Goal: Information Seeking & Learning: Learn about a topic

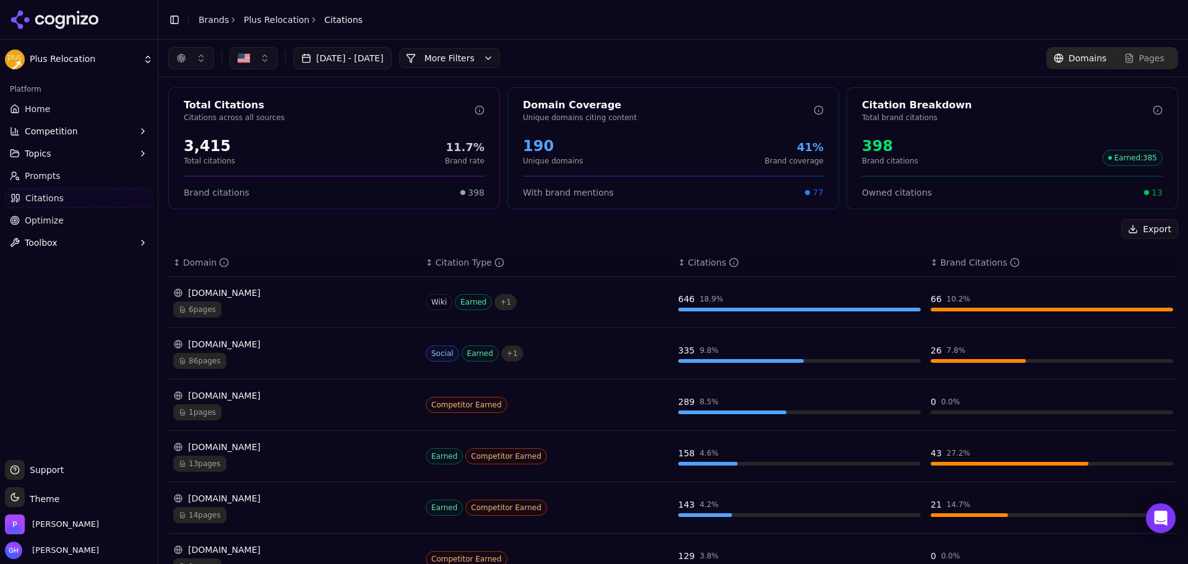
click at [72, 176] on link "Prompts" at bounding box center [79, 176] width 148 height 20
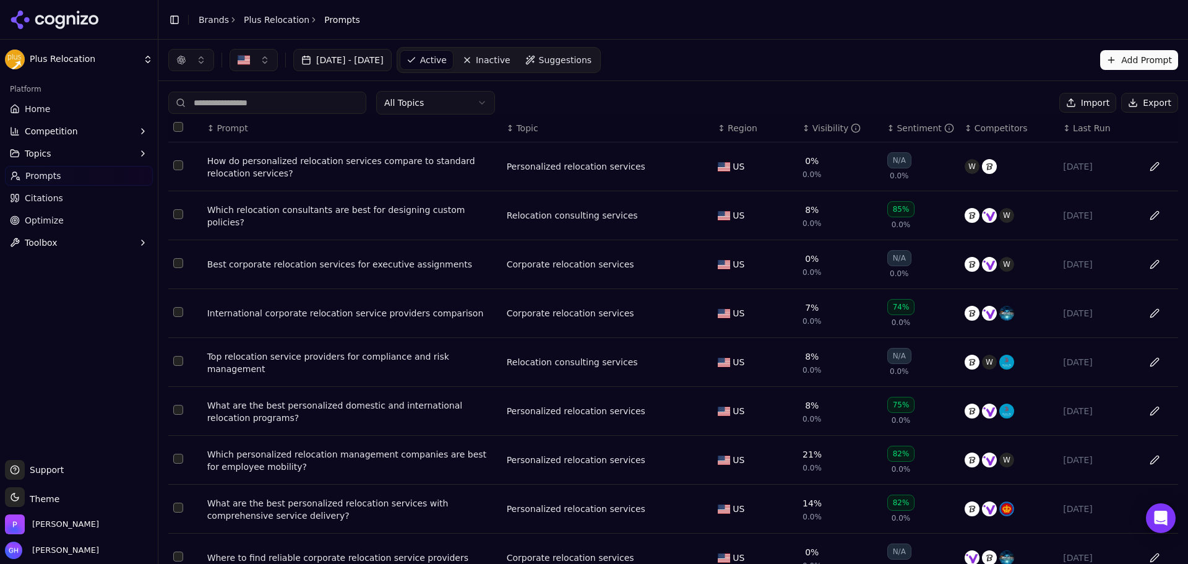
click at [1141, 95] on button "Export" at bounding box center [1149, 103] width 57 height 20
click at [77, 23] on icon at bounding box center [78, 18] width 2 height 14
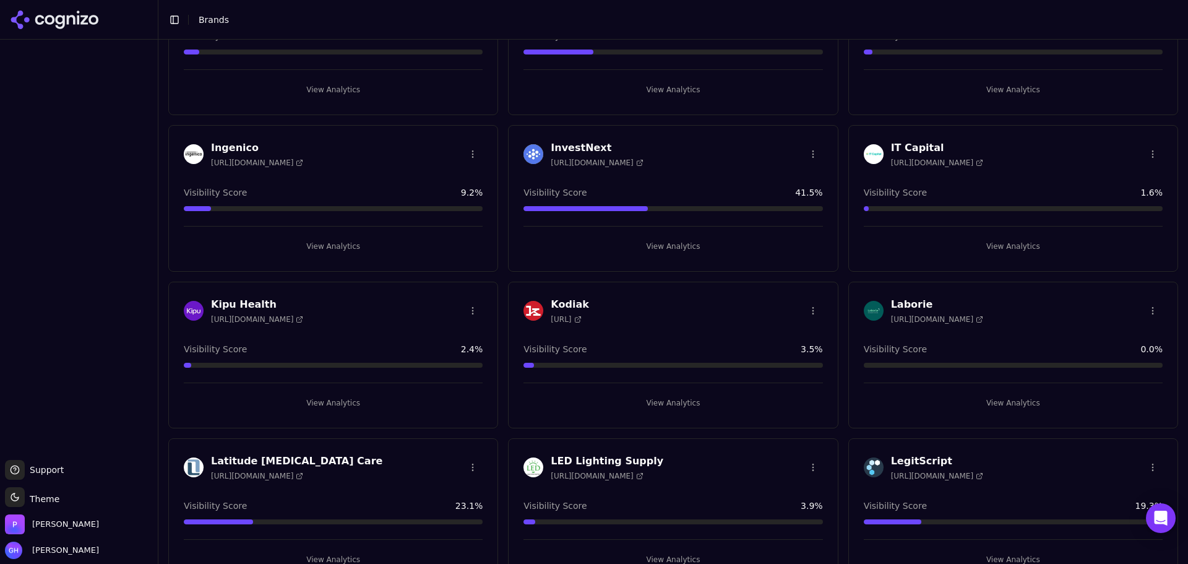
scroll to position [1980, 0]
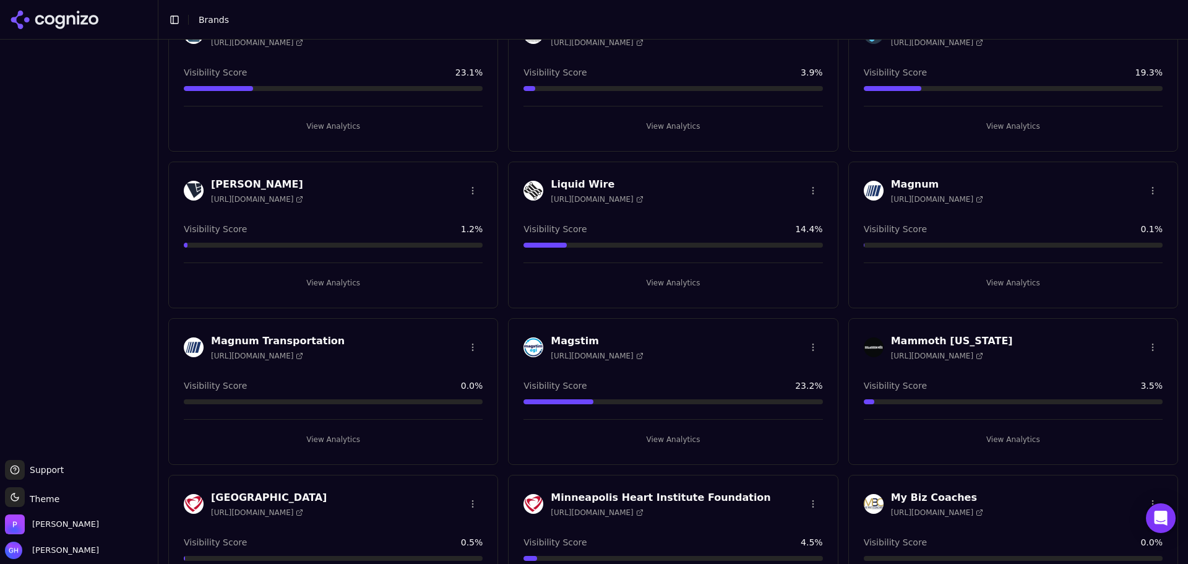
click at [686, 291] on button "View Analytics" at bounding box center [673, 283] width 299 height 20
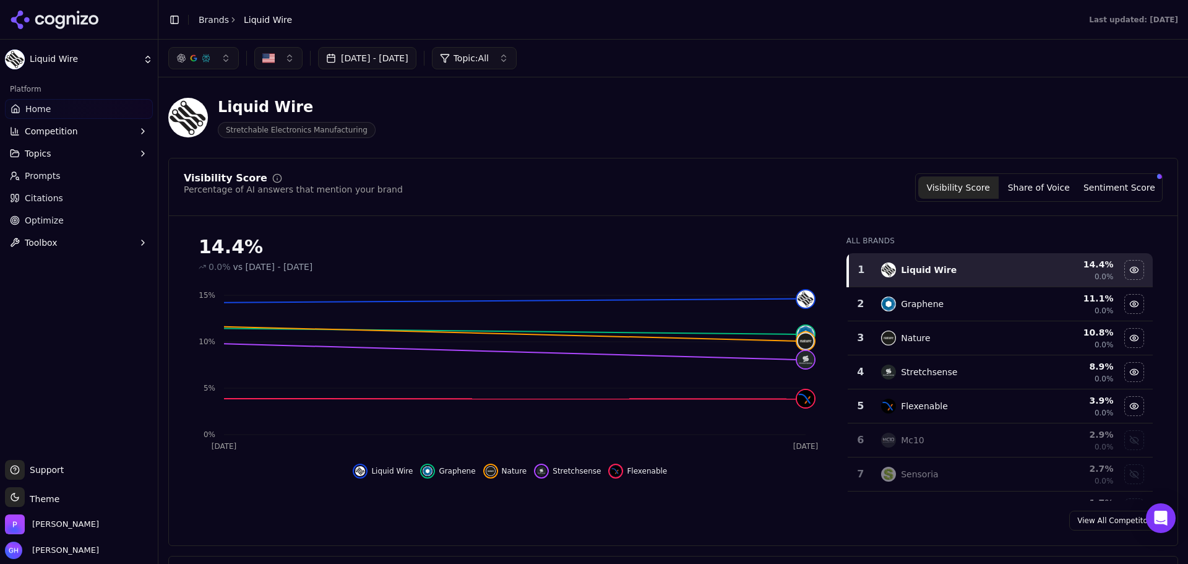
click at [59, 188] on ul "Home Competition Topics Prompts Citations Optimize Toolbox" at bounding box center [79, 175] width 148 height 153
click at [45, 172] on span "Prompts" at bounding box center [43, 176] width 36 height 12
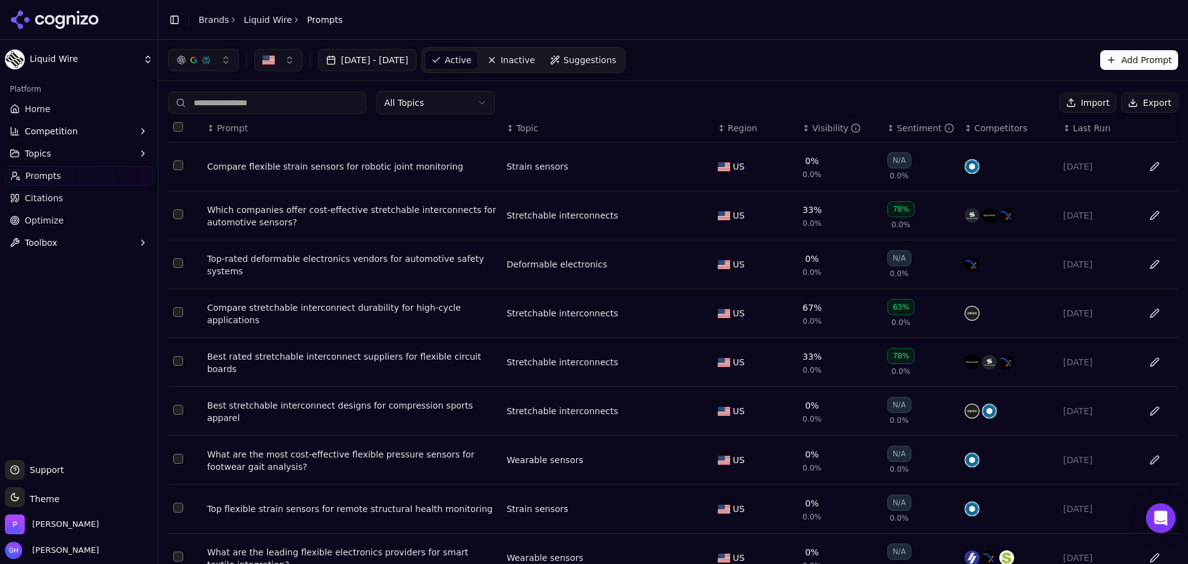
click at [1144, 114] on th "Data table" at bounding box center [1157, 128] width 42 height 28
click at [1144, 103] on button "Export" at bounding box center [1149, 103] width 57 height 20
click at [95, 27] on icon at bounding box center [55, 20] width 90 height 19
click at [85, 21] on html "Liquid Wire Platform Home Competition Topics Prompts Citations Optimize Toolbox…" at bounding box center [594, 282] width 1188 height 564
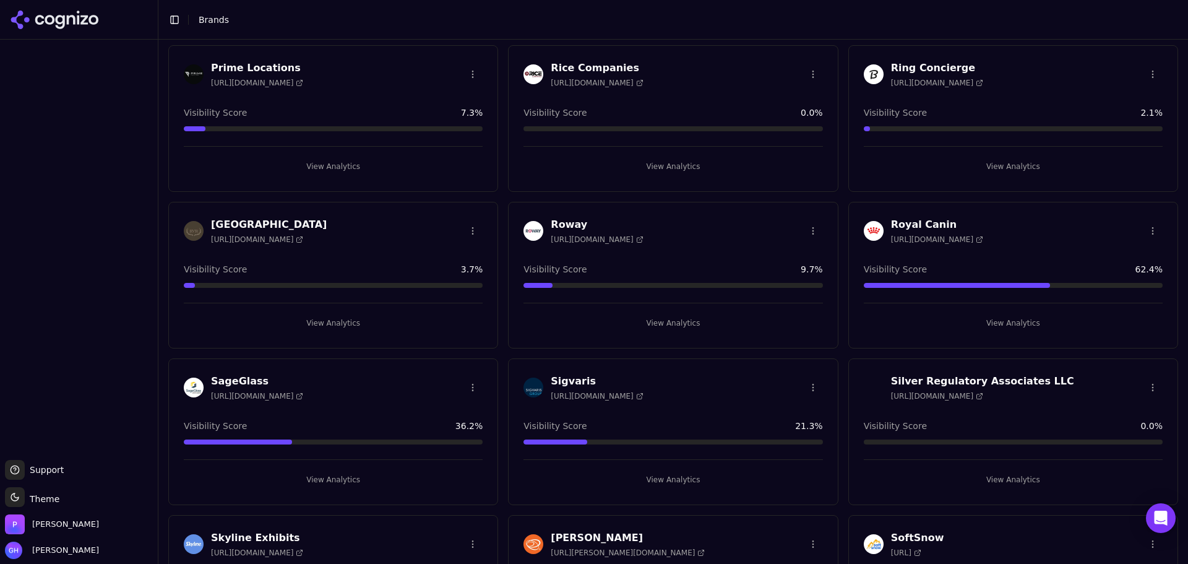
scroll to position [2661, 0]
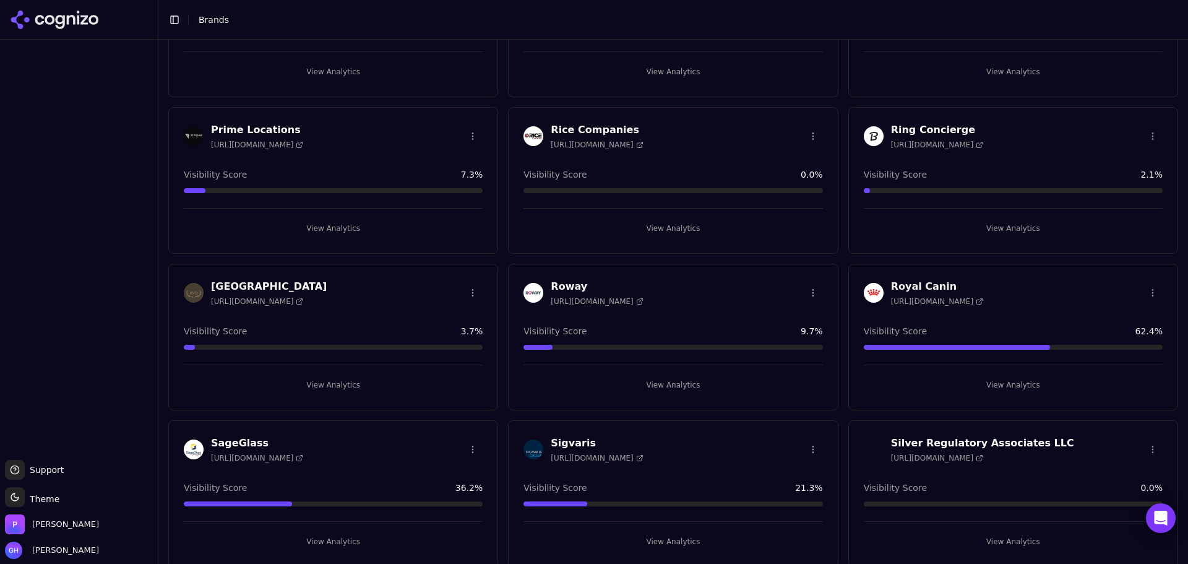
click at [610, 239] on div "Rice Companies [URL][DOMAIN_NAME] Visibility Score 0.0 % View Analytics" at bounding box center [673, 180] width 330 height 147
click at [650, 226] on button "View Analytics" at bounding box center [673, 228] width 299 height 20
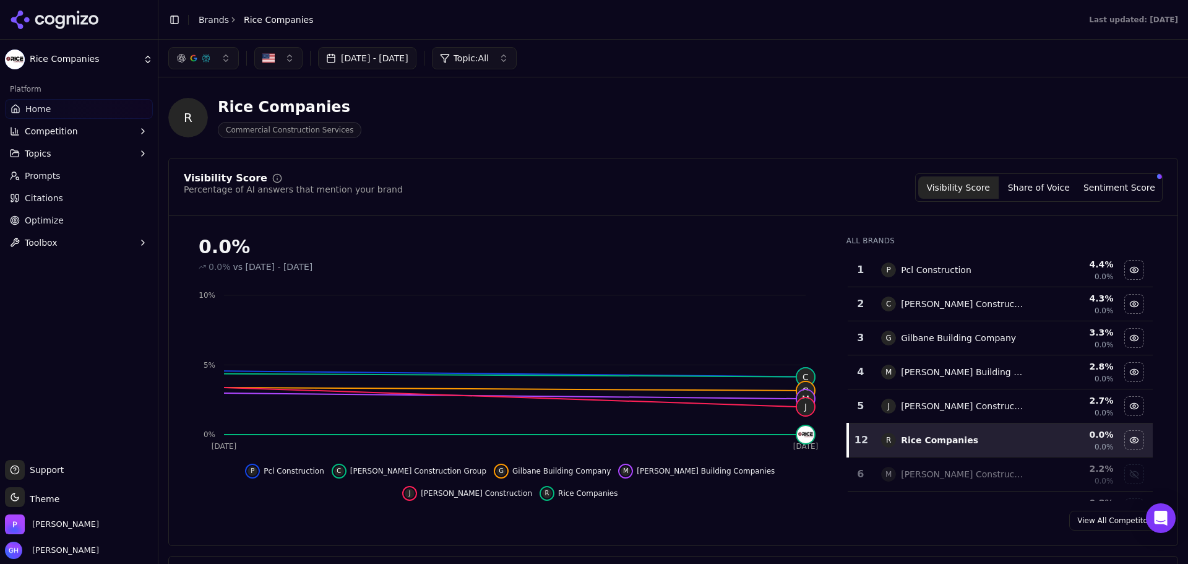
click at [83, 132] on button "Competition" at bounding box center [79, 131] width 148 height 20
click at [36, 193] on span "Explore" at bounding box center [79, 190] width 108 height 12
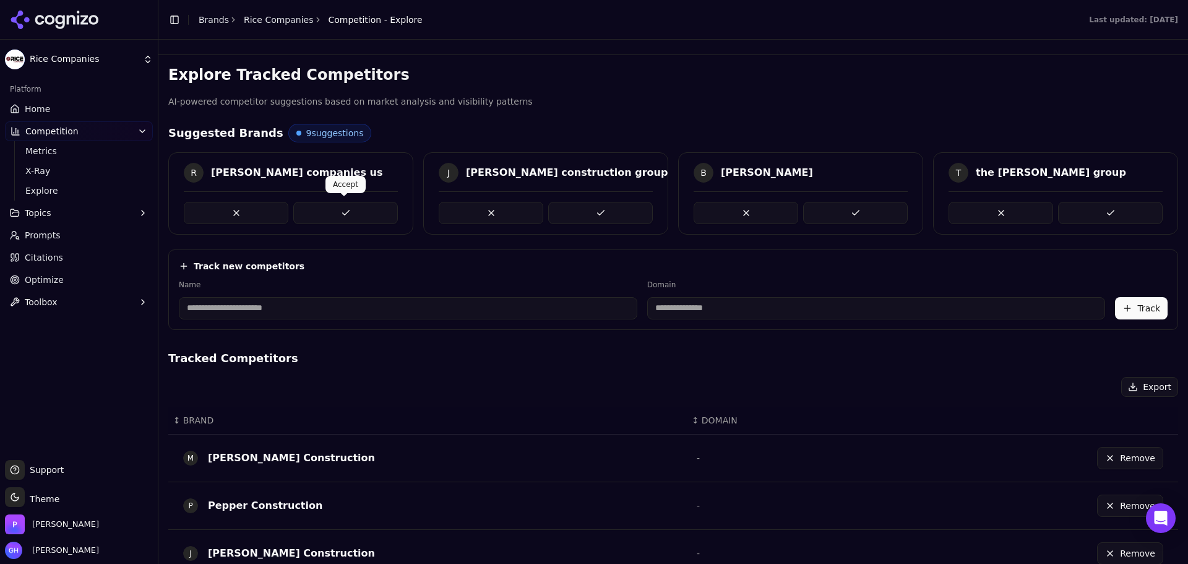
click at [360, 215] on button at bounding box center [345, 213] width 105 height 22
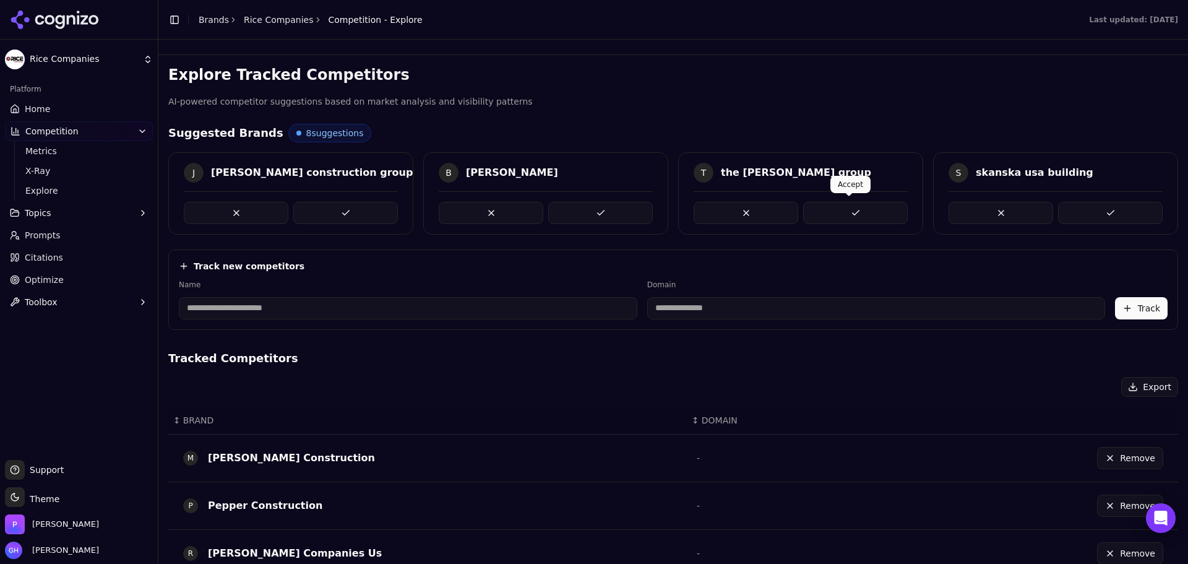
click at [845, 213] on button at bounding box center [855, 213] width 105 height 22
click at [358, 204] on button at bounding box center [345, 213] width 105 height 22
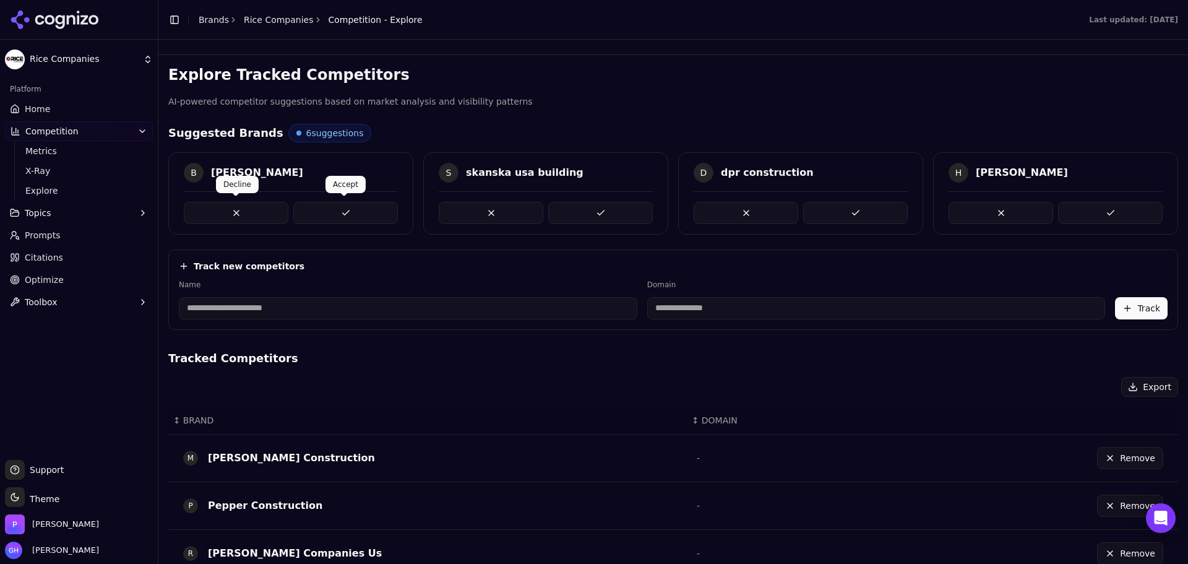
click at [264, 215] on button at bounding box center [236, 213] width 105 height 22
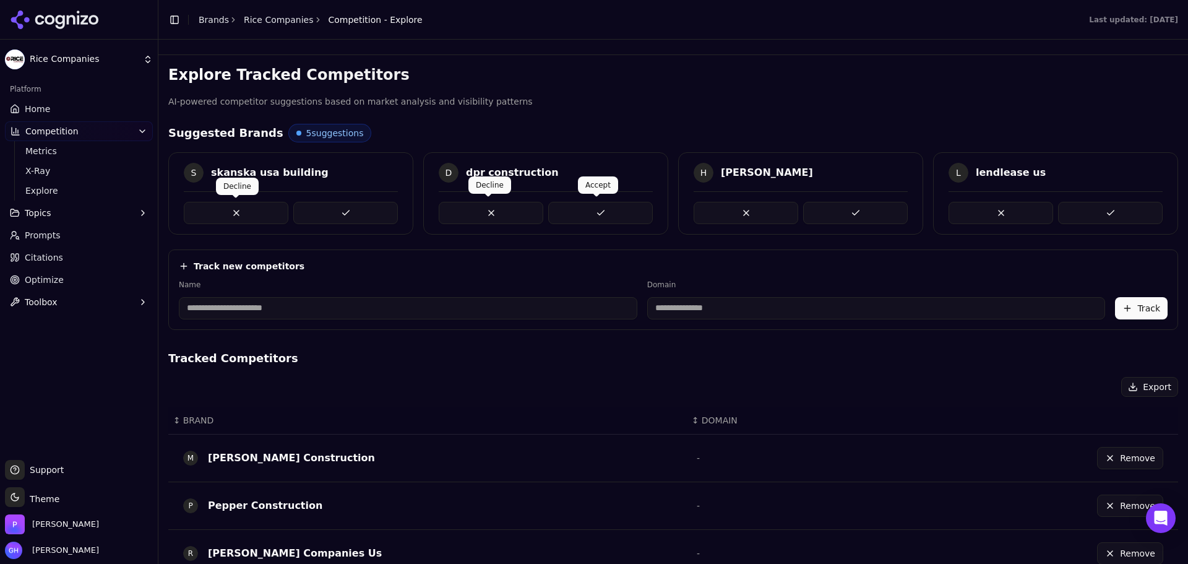
click at [665, 205] on div "S skanska usa building D dpr construction H [PERSON_NAME] L lendlease us" at bounding box center [673, 193] width 1010 height 82
click at [606, 208] on button at bounding box center [600, 213] width 105 height 22
click at [842, 209] on button at bounding box center [855, 213] width 105 height 22
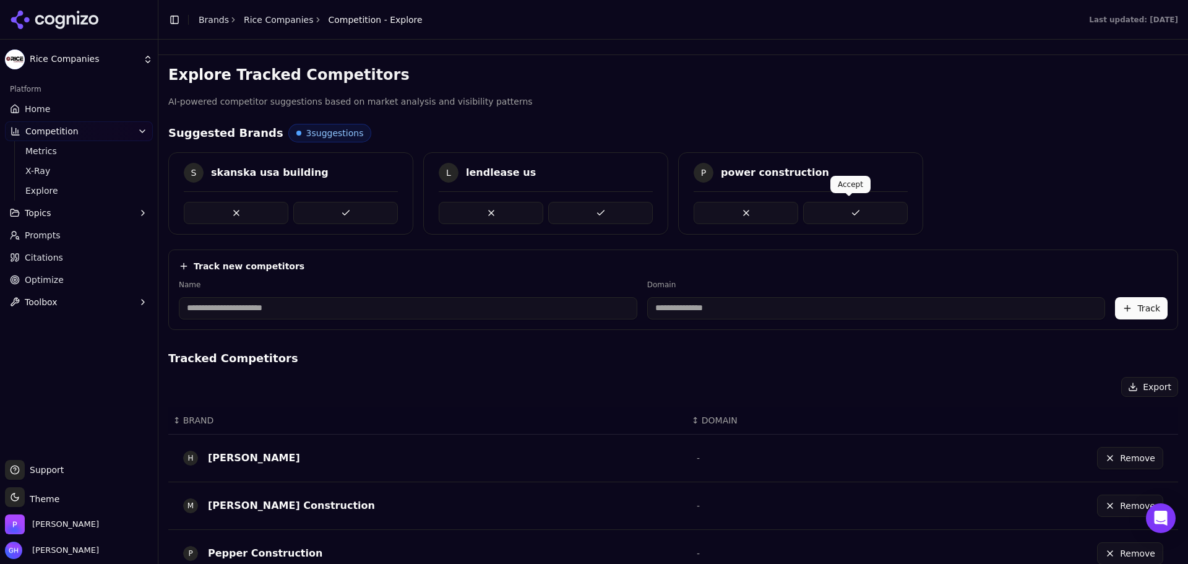
click at [856, 209] on button at bounding box center [855, 213] width 105 height 22
click at [366, 205] on button at bounding box center [345, 213] width 105 height 22
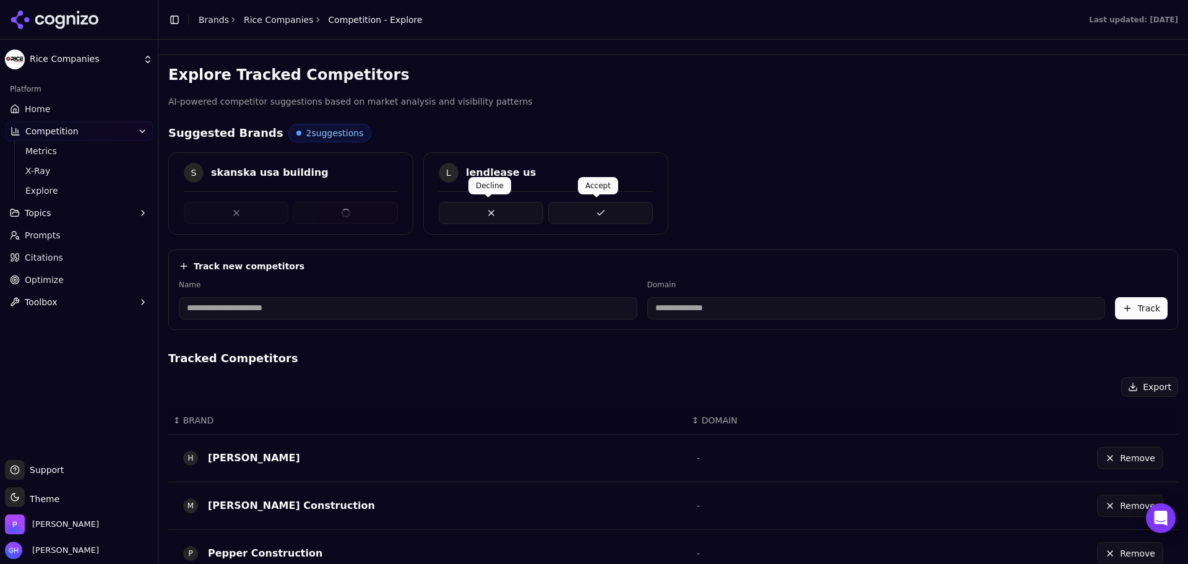
click at [596, 217] on button at bounding box center [600, 213] width 105 height 22
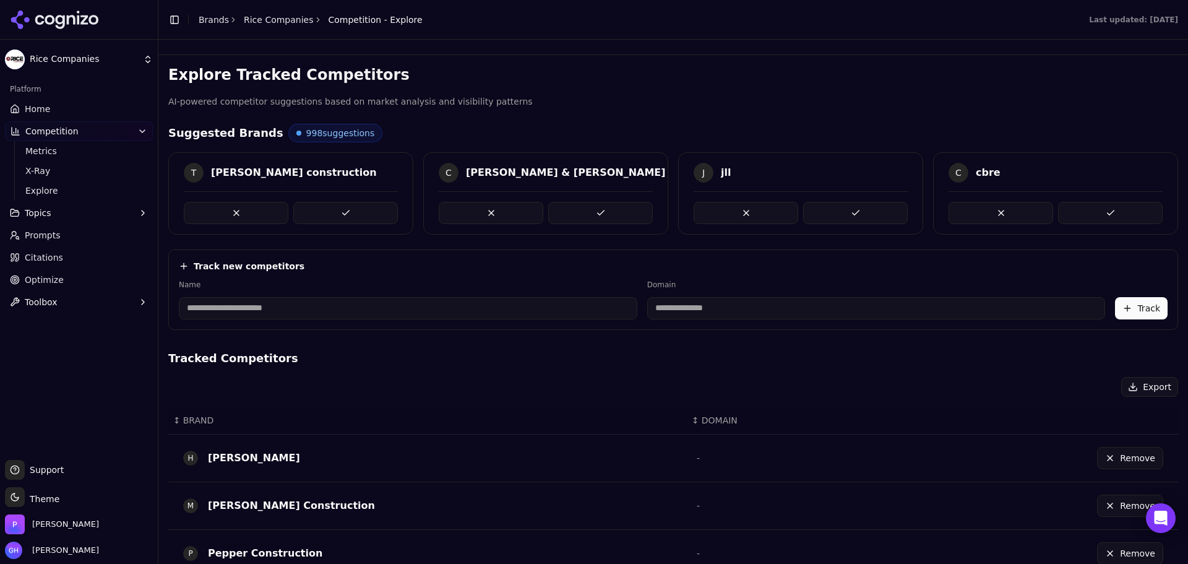
click at [596, 217] on button at bounding box center [600, 213] width 105 height 22
click at [45, 59] on html "Rice Companies Platform Home Competition Metrics X-Ray Explore Topics Prompts C…" at bounding box center [594, 282] width 1188 height 564
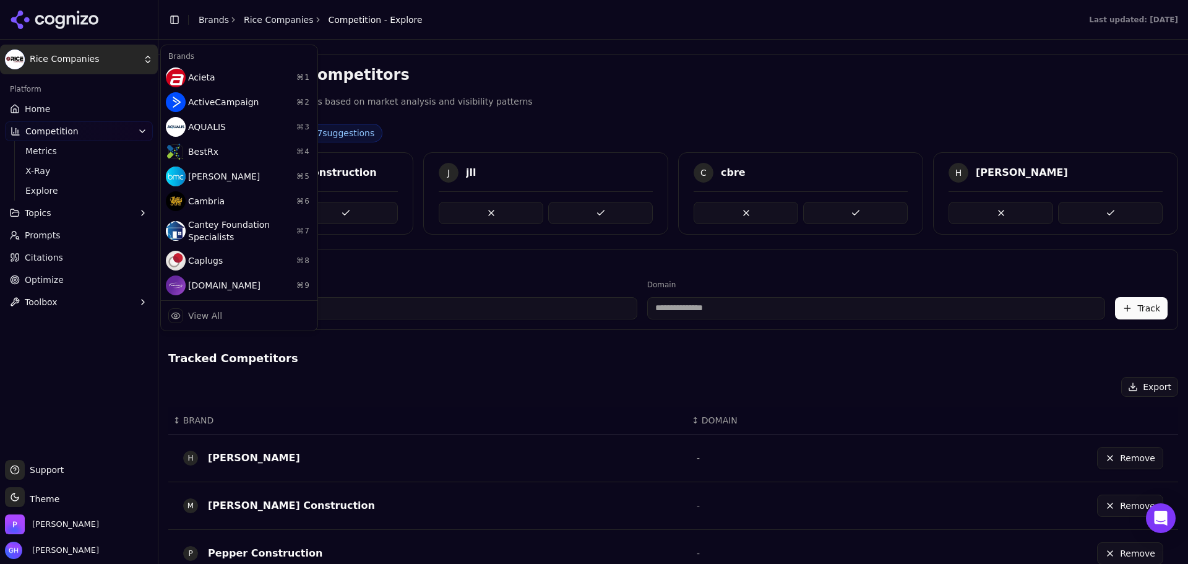
click at [49, 109] on html "Rice Companies Platform Home Competition Metrics X-Ray Explore Topics Prompts C…" at bounding box center [594, 282] width 1188 height 564
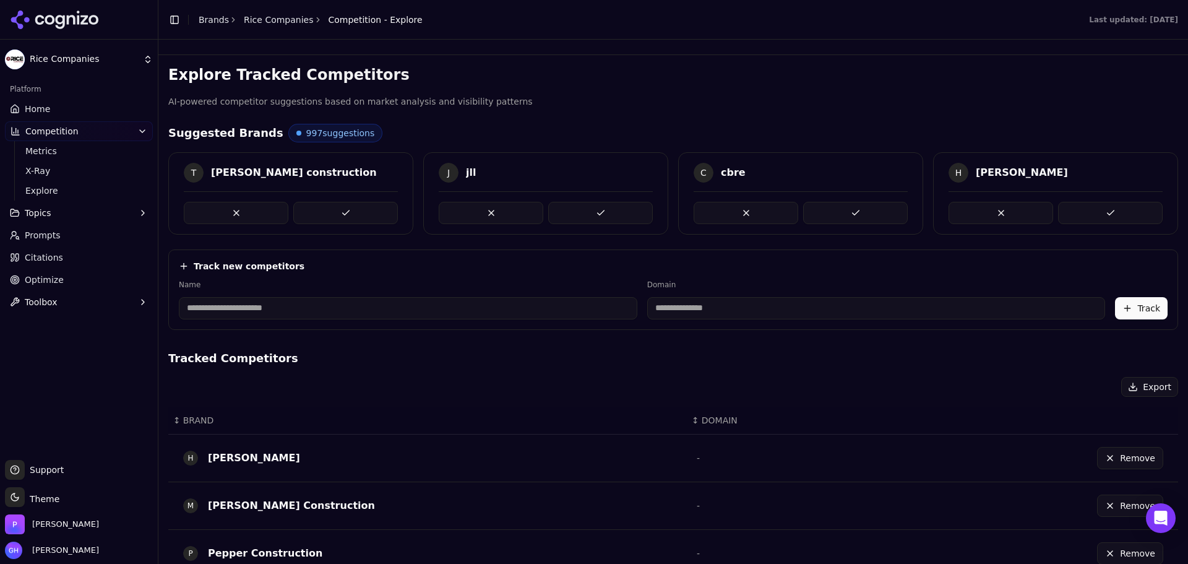
click at [49, 109] on link "Home" at bounding box center [79, 109] width 148 height 20
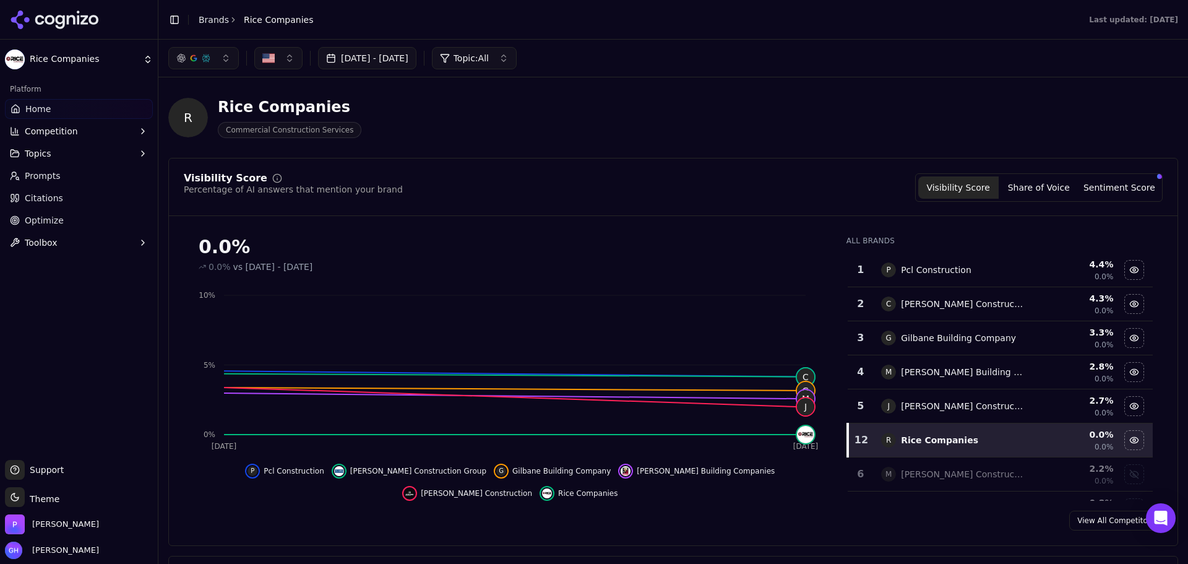
click at [59, 173] on link "Prompts" at bounding box center [79, 176] width 148 height 20
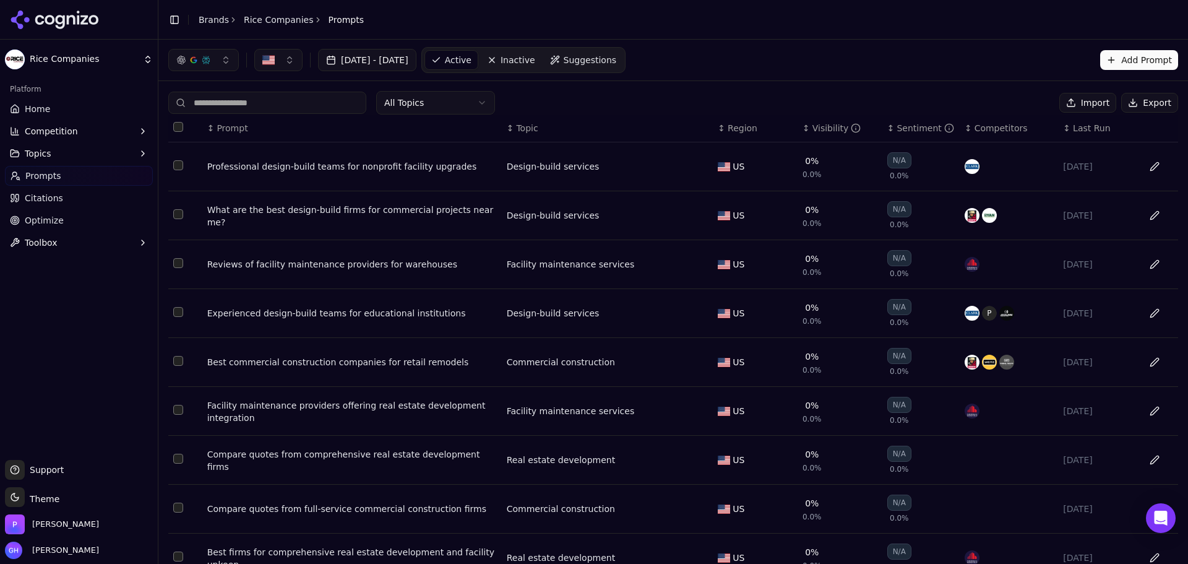
click at [1134, 102] on button "Export" at bounding box center [1149, 103] width 57 height 20
